Goal: Information Seeking & Learning: Find specific fact

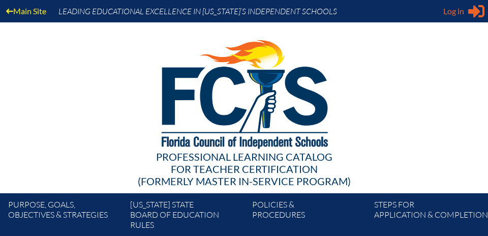
type input "[PERSON_NAME][EMAIL_ADDRESS][PERSON_NAME][DOMAIN_NAME]"
click at [468, 7] on icon "Sign in or register" at bounding box center [476, 11] width 16 height 16
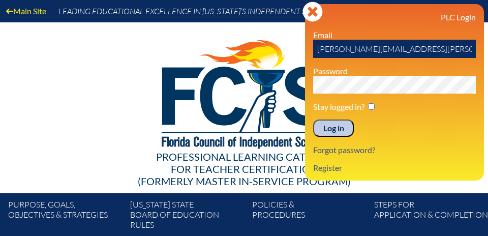
click at [342, 130] on input "Log in" at bounding box center [333, 127] width 41 height 17
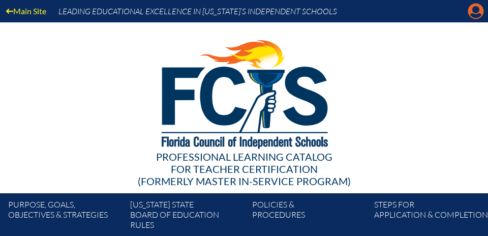
click at [475, 9] on icon "Manage account" at bounding box center [475, 11] width 16 height 16
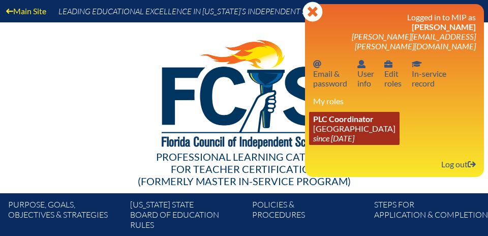
click at [361, 118] on link "PLC Coordinator Saint Andrew’s School since 2008 Aug 1" at bounding box center [354, 128] width 90 height 33
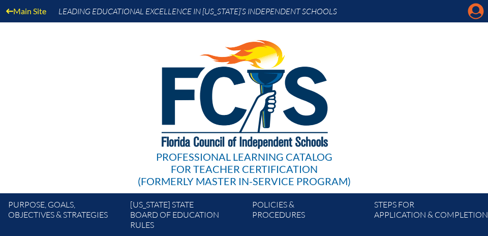
click at [478, 11] on icon "Manage account" at bounding box center [475, 11] width 16 height 16
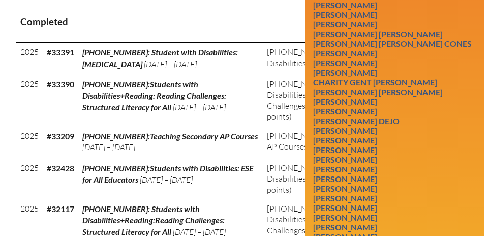
scroll to position [463, 0]
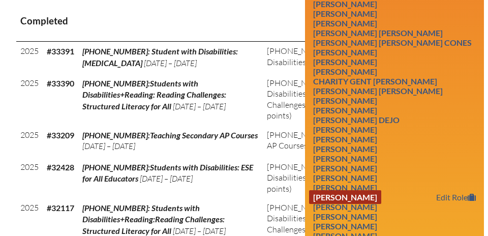
click at [369, 190] on link "[PERSON_NAME]" at bounding box center [345, 197] width 72 height 14
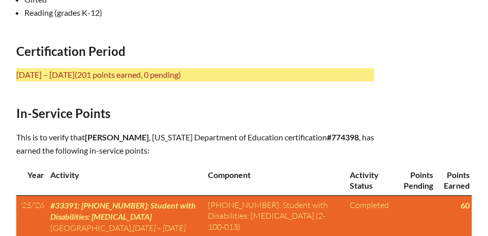
scroll to position [468, 0]
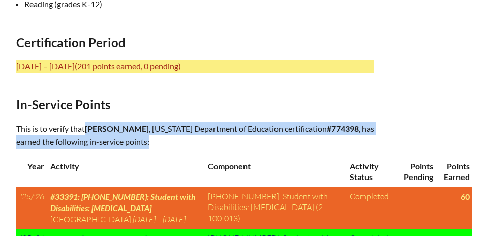
drag, startPoint x: 87, startPoint y: 125, endPoint x: 314, endPoint y: 138, distance: 227.4
click at [314, 137] on p "This is to verify that Jennifer Frank , Florida Department of Education certifi…" at bounding box center [195, 135] width 358 height 26
copy p "Jennifer Frank , Florida Department of Education certification #774398 , has ea…"
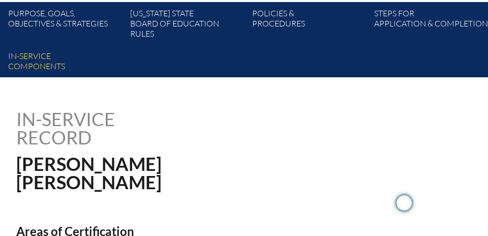
scroll to position [110, 0]
